Goal: Task Accomplishment & Management: Use online tool/utility

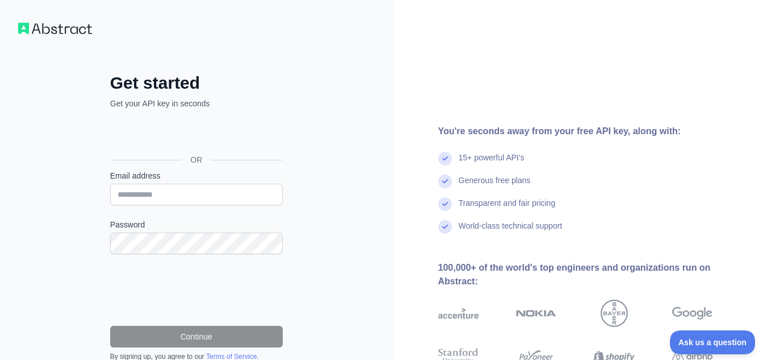
scroll to position [106, 0]
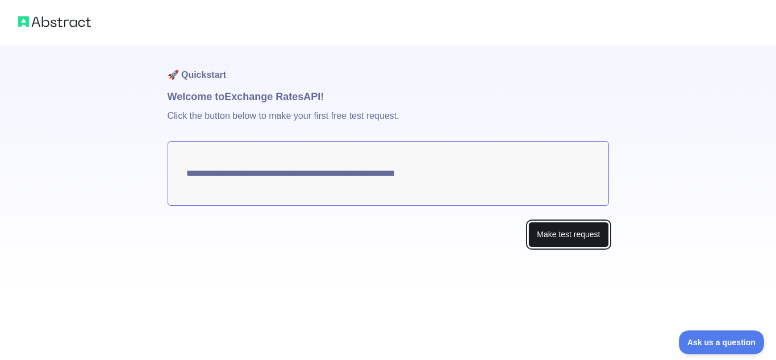
click at [586, 234] on button "Make test request" at bounding box center [568, 235] width 80 height 26
